Goal: Task Accomplishment & Management: Use online tool/utility

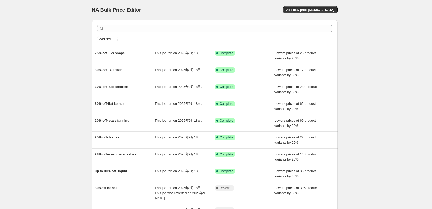
drag, startPoint x: 38, startPoint y: 92, endPoint x: 46, endPoint y: 90, distance: 8.2
click at [38, 92] on div "NA Bulk Price Editor. This page is ready NA Bulk Price Editor Add new price [ME…" at bounding box center [215, 138] width 430 height 277
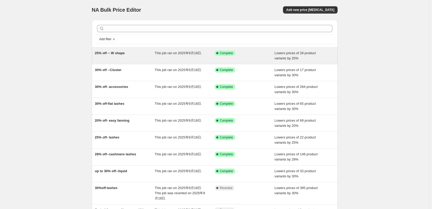
click at [125, 53] on span "25% off -- W shape" at bounding box center [110, 53] width 30 height 4
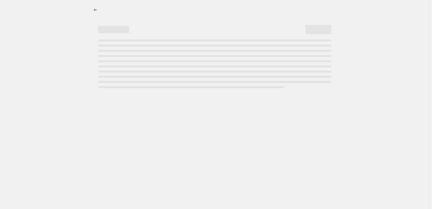
select select "percentage"
select select "collection"
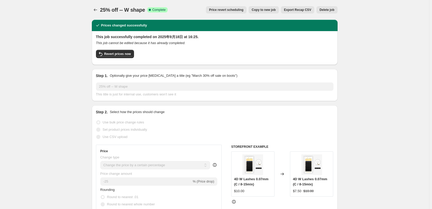
click at [125, 53] on span "Revert prices now" at bounding box center [117, 54] width 27 height 4
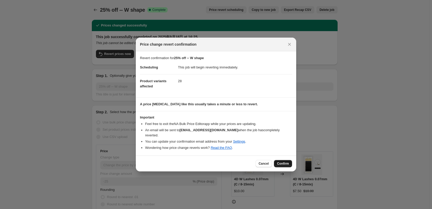
click at [282, 163] on button "Confirm" at bounding box center [283, 163] width 18 height 7
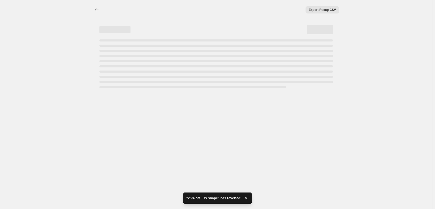
select select "percentage"
select select "collection"
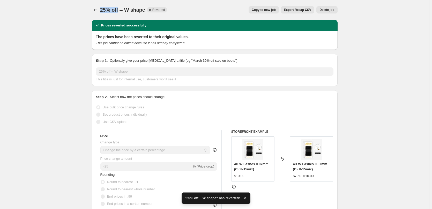
drag, startPoint x: 119, startPoint y: 8, endPoint x: 101, endPoint y: 10, distance: 18.2
click at [101, 10] on span "25% off -- W shape" at bounding box center [122, 10] width 45 height 6
copy span "25% off"
click at [98, 9] on icon "Price change jobs" at bounding box center [95, 9] width 5 height 5
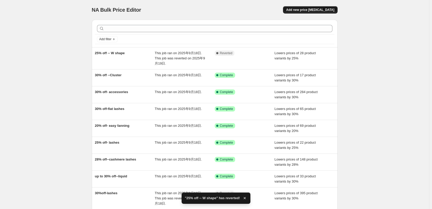
click at [314, 10] on span "Add new price [MEDICAL_DATA]" at bounding box center [310, 10] width 48 height 4
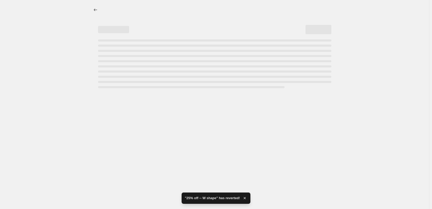
select select "percentage"
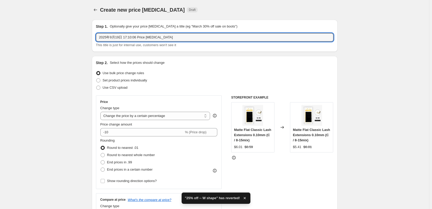
drag, startPoint x: 192, startPoint y: 37, endPoint x: 85, endPoint y: 37, distance: 107.2
click at [94, 37] on div "Step 1. Optionally give your price [MEDICAL_DATA] a title (eg "March 30% off sa…" at bounding box center [215, 36] width 246 height 32
paste input "5% off"
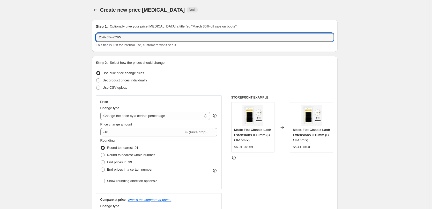
type input "25% off--YY/W"
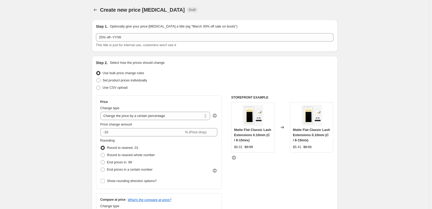
drag, startPoint x: 85, startPoint y: 93, endPoint x: 110, endPoint y: 122, distance: 37.6
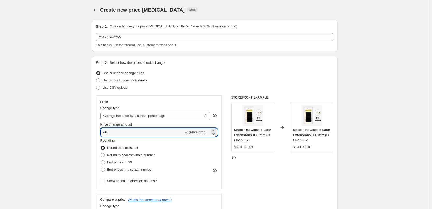
drag, startPoint x: 106, startPoint y: 131, endPoint x: 229, endPoint y: 141, distance: 122.9
click at [226, 143] on div "Price Change type Change the price to a certain amount Change the price by a ce…" at bounding box center [215, 158] width 238 height 127
type input "-25"
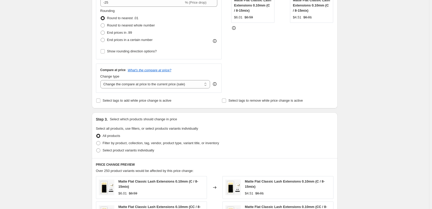
scroll to position [155, 0]
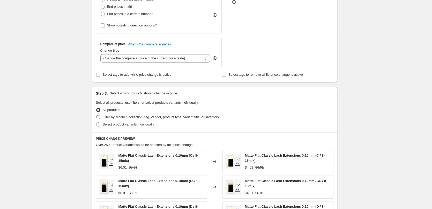
click at [111, 116] on span "Filter by product, collection, tag, vendor, product type, variant title, or inv…" at bounding box center [161, 117] width 117 height 4
click at [97, 115] on input "Filter by product, collection, tag, vendor, product type, variant title, or inv…" at bounding box center [96, 115] width 0 height 0
radio input "true"
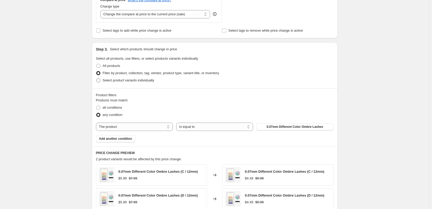
scroll to position [207, 0]
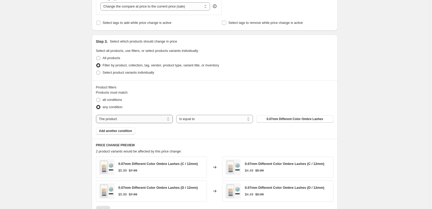
click at [144, 116] on select "The product The product's collection The product's tag The product's vendor The…" at bounding box center [134, 119] width 77 height 8
select select "collection"
click at [108, 99] on span "all conditions" at bounding box center [112, 100] width 19 height 4
click at [97, 98] on input "all conditions" at bounding box center [96, 98] width 0 height 0
radio input "true"
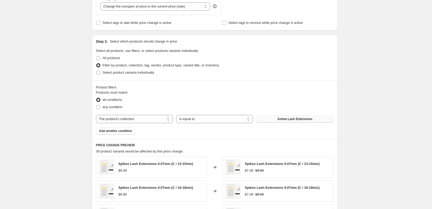
click at [287, 119] on span "Anime Lash Extensions" at bounding box center [295, 119] width 35 height 4
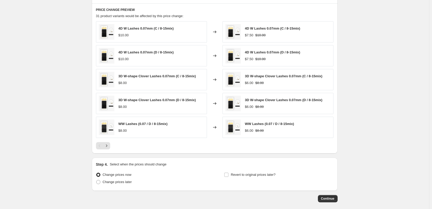
scroll to position [362, 0]
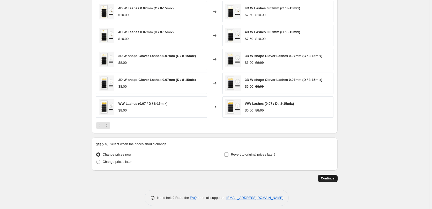
click at [330, 180] on span "Continue" at bounding box center [327, 178] width 13 height 4
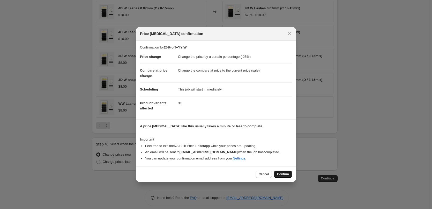
click at [285, 173] on span "Confirm" at bounding box center [283, 174] width 12 height 4
type input "25% off--YY/W"
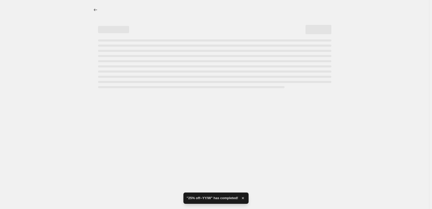
select select "percentage"
select select "collection"
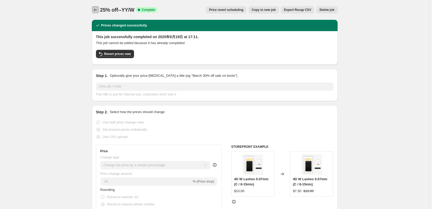
click at [97, 11] on icon "Price change jobs" at bounding box center [95, 9] width 5 height 5
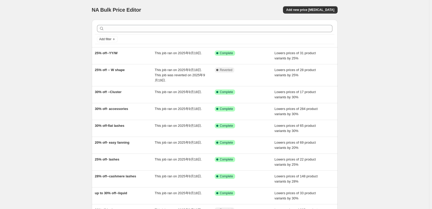
click at [45, 31] on div "NA Bulk Price Editor. This page is ready NA Bulk Price Editor Add new price [ME…" at bounding box center [215, 138] width 430 height 277
